Goal: Navigation & Orientation: Understand site structure

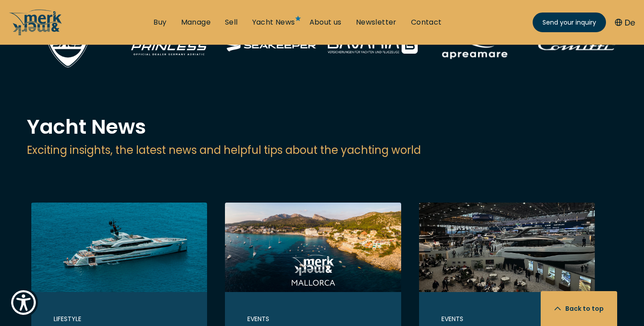
scroll to position [1750, 0]
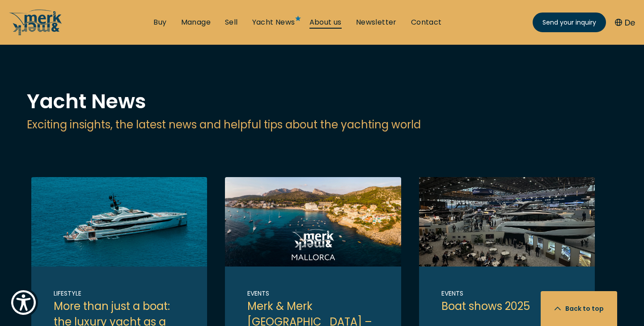
click at [326, 21] on link "About us" at bounding box center [325, 22] width 32 height 10
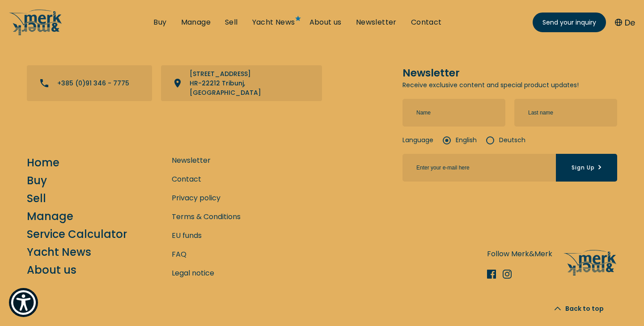
scroll to position [3893, 0]
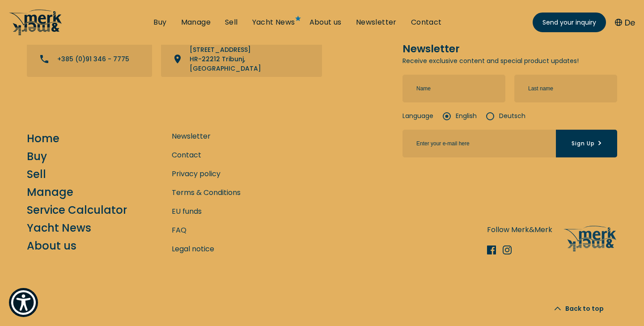
click at [38, 22] on icon "/" at bounding box center [36, 22] width 54 height 27
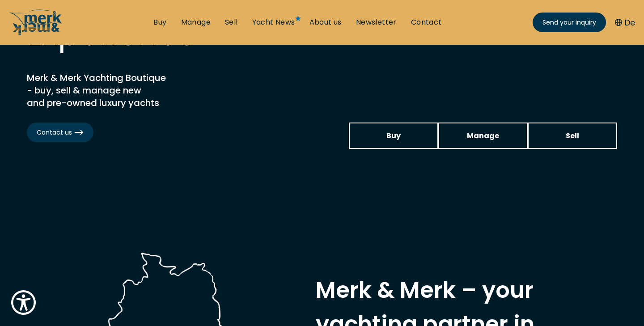
scroll to position [118, 0]
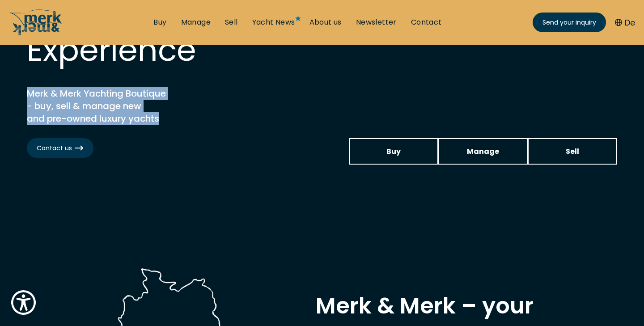
drag, startPoint x: 27, startPoint y: 92, endPoint x: 161, endPoint y: 122, distance: 136.9
click at [161, 122] on h2 "Merk & Merk Yachting Boutique - buy, sell & manage new and pre-owned luxury yac…" at bounding box center [138, 106] width 223 height 38
copy h2 "Merk & Merk Yachting Boutique - buy, sell & manage new and pre-owned luxury yac…"
